Goal: Task Accomplishment & Management: Use online tool/utility

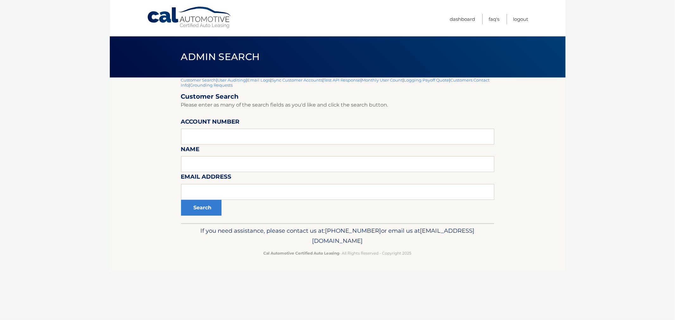
click at [439, 306] on div "Cal Automotive Menu Dashboard FAQ's Logout |" at bounding box center [338, 160] width 456 height 320
click at [438, 292] on div "Cal Automotive Menu Dashboard FAQ's Logout |" at bounding box center [338, 160] width 456 height 320
click at [167, 317] on div "Cal Automotive Menu Dashboard FAQ's Logout |" at bounding box center [338, 160] width 456 height 320
drag, startPoint x: 225, startPoint y: 235, endPoint x: 410, endPoint y: 248, distance: 185.1
click at [408, 247] on div "If you need assistance, please contact us at: [PHONE_NUMBER] or email us at [EM…" at bounding box center [337, 241] width 313 height 35
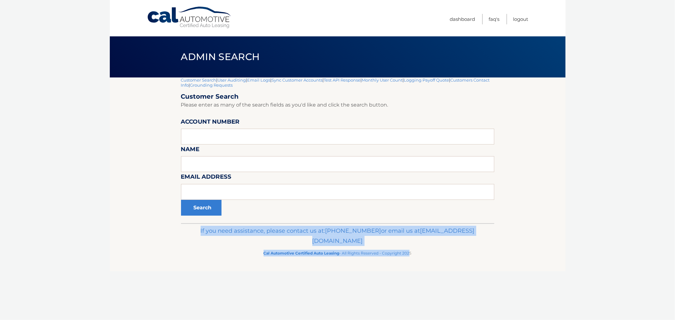
click at [411, 248] on div "If you need assistance, please contact us at: 609-807-3200 or email us at Custo…" at bounding box center [337, 241] width 313 height 35
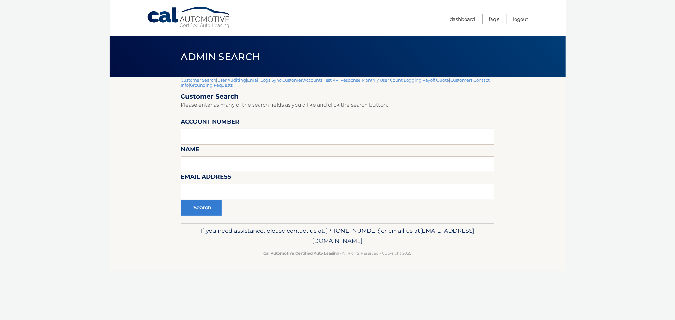
click at [242, 237] on p "If you need assistance, please contact us at: 609-807-3200 or email us at Custo…" at bounding box center [337, 236] width 305 height 20
drag, startPoint x: 233, startPoint y: 229, endPoint x: 444, endPoint y: 253, distance: 212.6
click at [444, 253] on div "If you need assistance, please contact us at: 609-807-3200 or email us at Custo…" at bounding box center [337, 241] width 313 height 35
click at [445, 253] on p "Cal Automotive Certified Auto Leasing - All Rights Reserved - Copyright 2025" at bounding box center [337, 253] width 305 height 7
click at [441, 257] on div "If you need assistance, please contact us at: 609-807-3200 or email us at Custo…" at bounding box center [337, 241] width 313 height 35
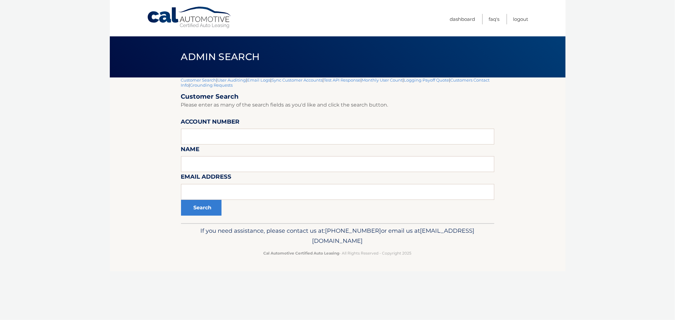
drag, startPoint x: 101, startPoint y: 75, endPoint x: 434, endPoint y: 247, distance: 374.4
click at [434, 246] on body "Cal Automotive Menu Dashboard FAQ's Logout |" at bounding box center [337, 160] width 675 height 320
click at [435, 251] on p "Cal Automotive Certified Auto Leasing - All Rights Reserved - Copyright 2025" at bounding box center [337, 253] width 305 height 7
drag, startPoint x: 434, startPoint y: 258, endPoint x: 166, endPoint y: 47, distance: 341.4
click at [166, 47] on div "Cal Automotive Menu Dashboard FAQ's Logout |" at bounding box center [338, 160] width 456 height 320
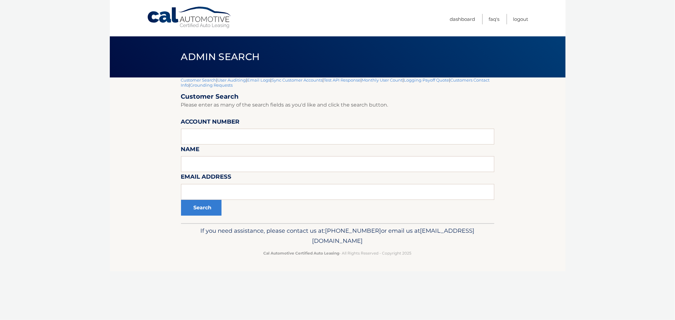
click at [168, 53] on div "Admin Search" at bounding box center [338, 56] width 456 height 41
drag, startPoint x: 174, startPoint y: 54, endPoint x: 455, endPoint y: 258, distance: 347.1
click at [454, 257] on div "Cal Automotive Menu Dashboard FAQ's Logout |" at bounding box center [338, 160] width 456 height 320
click at [456, 258] on div "If you need assistance, please contact us at: 609-807-3200 or email us at Custo…" at bounding box center [337, 241] width 313 height 35
click at [454, 260] on footer "If you need assistance, please contact us at: 609-807-3200 or email us at Custo…" at bounding box center [338, 248] width 456 height 48
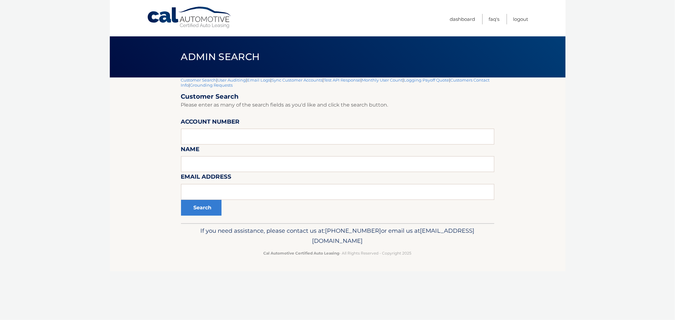
drag, startPoint x: 453, startPoint y: 262, endPoint x: 174, endPoint y: 61, distance: 344.0
click at [174, 61] on div "Cal Automotive Menu Dashboard FAQ's Logout |" at bounding box center [338, 160] width 456 height 320
click at [173, 60] on div "Admin Search" at bounding box center [338, 56] width 456 height 41
drag, startPoint x: 172, startPoint y: 56, endPoint x: 417, endPoint y: 245, distance: 309.6
click at [417, 245] on div "Cal Automotive Menu Dashboard FAQ's Logout |" at bounding box center [338, 160] width 456 height 320
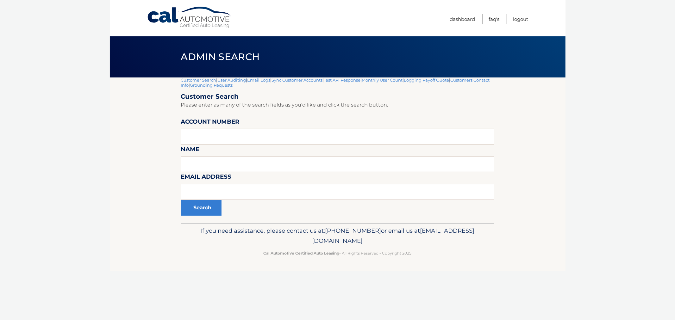
click at [422, 256] on p "Cal Automotive Certified Auto Leasing - All Rights Reserved - Copyright 2025" at bounding box center [337, 253] width 305 height 7
drag, startPoint x: 415, startPoint y: 258, endPoint x: 177, endPoint y: 51, distance: 315.6
click at [177, 51] on div "Cal Automotive Menu Dashboard FAQ's Logout |" at bounding box center [338, 160] width 456 height 320
click at [167, 86] on section "Customer Search | User Auditing | Email Logs | Sync Customer Accounts | Test AP…" at bounding box center [338, 151] width 456 height 146
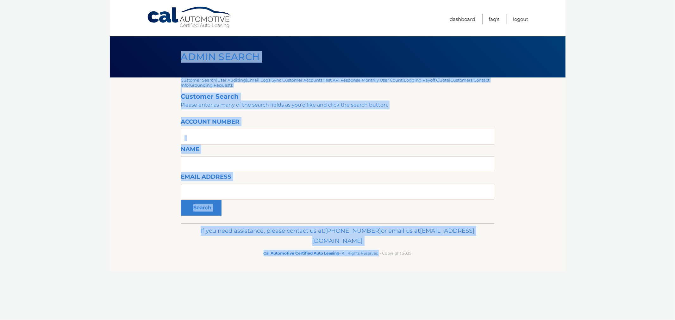
drag, startPoint x: 199, startPoint y: 65, endPoint x: 390, endPoint y: 250, distance: 267.2
click at [382, 255] on div "Cal Automotive Menu Dashboard FAQ's Logout |" at bounding box center [338, 160] width 456 height 320
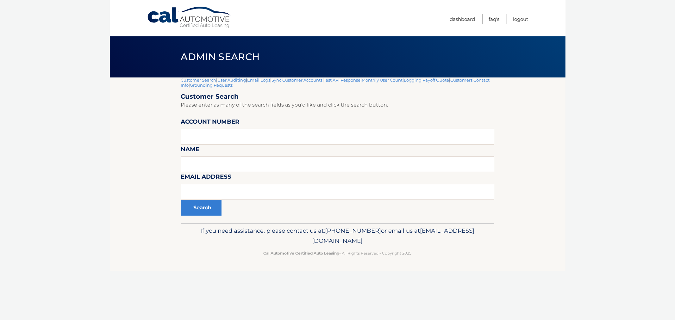
click at [409, 250] on p "Cal Automotive Certified Auto Leasing - All Rights Reserved - Copyright 2025" at bounding box center [337, 253] width 305 height 7
drag, startPoint x: 340, startPoint y: 237, endPoint x: 171, endPoint y: 80, distance: 230.1
click at [171, 84] on div "Cal Automotive Menu Dashboard FAQ's Logout |" at bounding box center [338, 160] width 456 height 320
drag, startPoint x: 171, startPoint y: 79, endPoint x: 171, endPoint y: 61, distance: 18.4
click at [171, 79] on section "Customer Search | User Auditing | Email Logs | Sync Customer Accounts | Test AP…" at bounding box center [338, 151] width 456 height 146
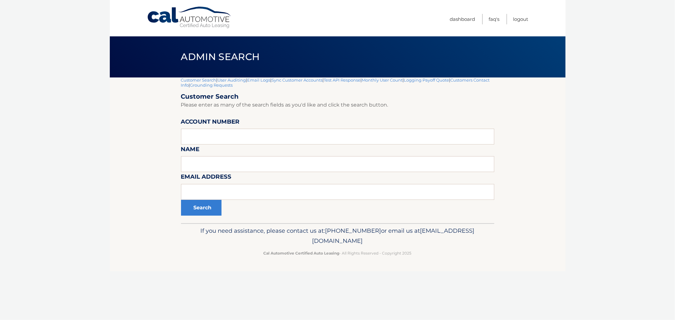
drag, startPoint x: 171, startPoint y: 59, endPoint x: 457, endPoint y: 280, distance: 361.0
click at [455, 285] on div "Cal Automotive Menu Dashboard FAQ's Logout |" at bounding box center [338, 160] width 456 height 320
drag, startPoint x: 458, startPoint y: 279, endPoint x: 453, endPoint y: 276, distance: 5.3
click at [458, 279] on div "Cal Automotive Menu Dashboard FAQ's Logout |" at bounding box center [338, 160] width 456 height 320
click at [50, 75] on body "Cal Automotive Menu Dashboard FAQ's Logout |" at bounding box center [337, 160] width 675 height 320
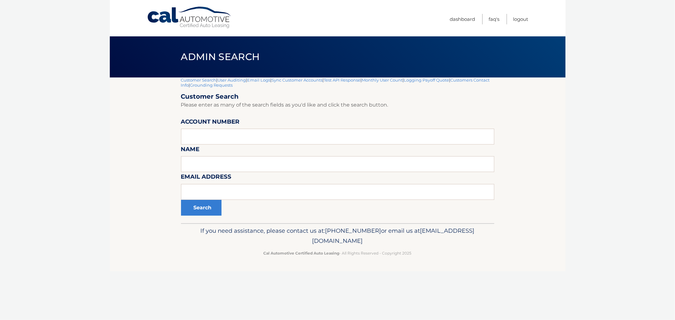
click at [198, 80] on link "Customer Search" at bounding box center [198, 80] width 35 height 5
